Goal: Navigation & Orientation: Find specific page/section

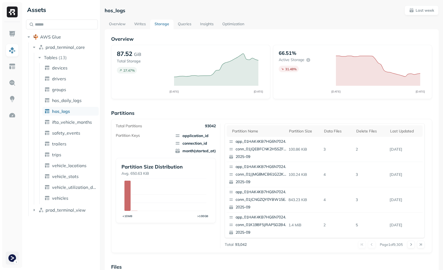
click at [16, 264] on div at bounding box center [12, 145] width 20 height 246
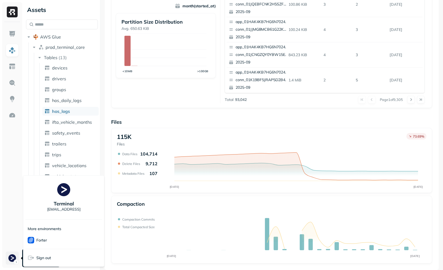
click at [14, 260] on html "Assets AWS Glue prod_terminal_core Tables ( 13 ) devices drivers groups hos_dai…" at bounding box center [221, 135] width 443 height 270
click at [7, 233] on html "Assets AWS Glue prod_terminal_core Tables ( 13 ) devices drivers groups hos_dai…" at bounding box center [221, 135] width 443 height 270
click at [15, 254] on html "Assets AWS Glue prod_terminal_core Tables ( 13 ) devices drivers groups hos_dai…" at bounding box center [221, 135] width 443 height 270
click at [32, 246] on div "Forter" at bounding box center [63, 239] width 76 height 13
click at [14, 85] on html "Assets AWS Glue prod_terminal_core Tables ( 13 ) devices drivers groups hos_dai…" at bounding box center [221, 135] width 443 height 270
